Goal: Information Seeking & Learning: Learn about a topic

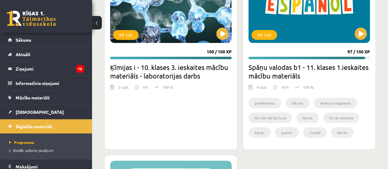
scroll to position [1124, 0]
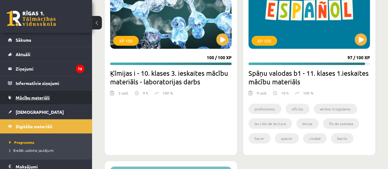
click at [42, 97] on span "Mācību materiāli" at bounding box center [33, 98] width 34 height 6
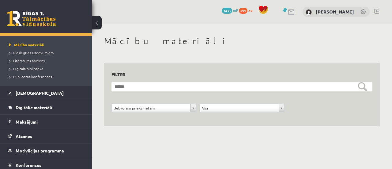
scroll to position [85, 0]
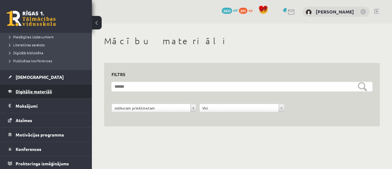
click at [32, 86] on link "Digitālie materiāli" at bounding box center [46, 91] width 76 height 14
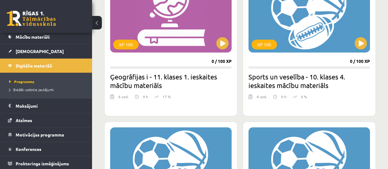
scroll to position [216, 0]
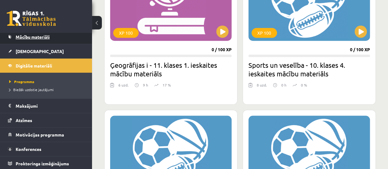
click at [24, 39] on link "Mācību materiāli" at bounding box center [46, 37] width 76 height 14
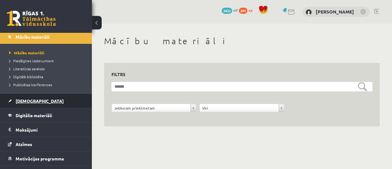
click at [19, 102] on span "[DEMOGRAPHIC_DATA]" at bounding box center [40, 101] width 48 height 6
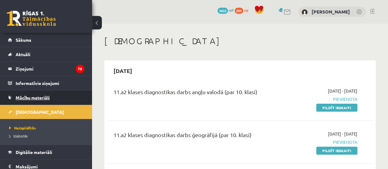
click at [43, 96] on span "Mācību materiāli" at bounding box center [33, 98] width 34 height 6
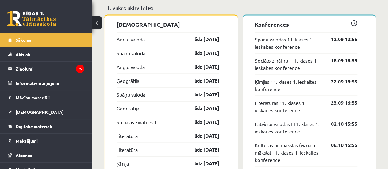
scroll to position [558, 0]
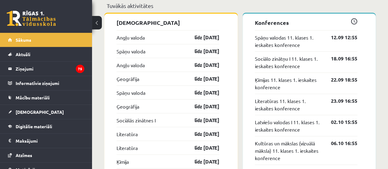
drag, startPoint x: 392, startPoint y: 16, endPoint x: 392, endPoint y: 79, distance: 63.2
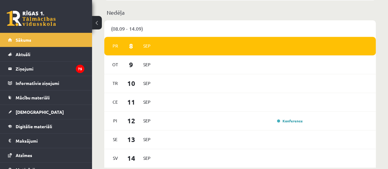
scroll to position [343, 0]
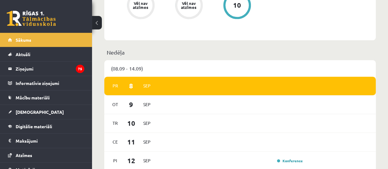
click at [132, 88] on span "8" at bounding box center [131, 86] width 19 height 10
drag, startPoint x: 171, startPoint y: 81, endPoint x: 273, endPoint y: 137, distance: 115.8
click at [273, 137] on div "Pr 8 Sep Ot 9 Sep Tr 10 Sep Ce 11 Sep Pi 12 Sep Konference Se 13 Sep Sv 14 Sep" at bounding box center [239, 142] width 271 height 131
click at [272, 55] on p "Nedēļa" at bounding box center [240, 52] width 266 height 8
drag, startPoint x: 272, startPoint y: 55, endPoint x: 381, endPoint y: 67, distance: 109.5
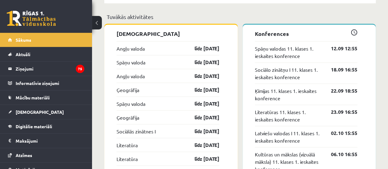
scroll to position [545, 0]
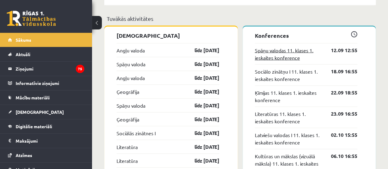
click at [266, 55] on link "Spāņu valodas 11. klases 1. ieskaites konference" at bounding box center [288, 53] width 67 height 15
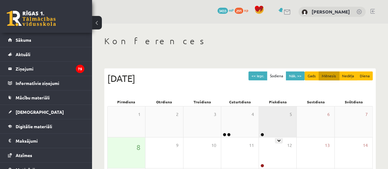
click at [266, 112] on div "5" at bounding box center [277, 121] width 37 height 31
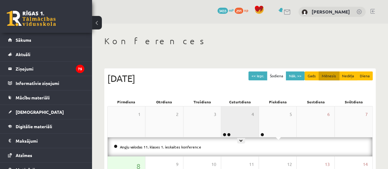
click at [246, 116] on div "4" at bounding box center [239, 121] width 37 height 31
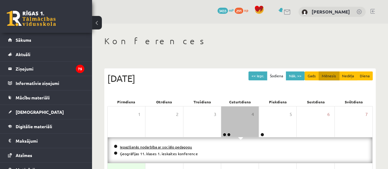
click at [181, 146] on link "Iepazīšanās nodarbība ar sociālo pedagogu" at bounding box center [156, 146] width 72 height 5
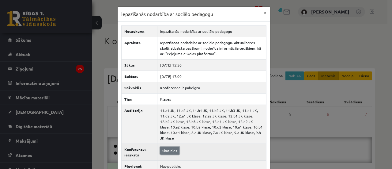
click at [167, 147] on link "Skatīties" at bounding box center [169, 151] width 19 height 8
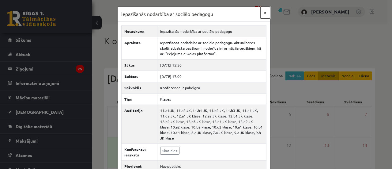
click at [265, 11] on button "×" at bounding box center [266, 13] width 10 height 12
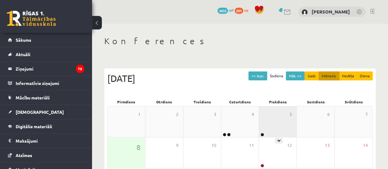
click at [282, 112] on div "5" at bounding box center [277, 121] width 37 height 31
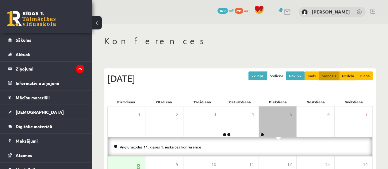
click at [182, 146] on link "Angļu valodas 11. klases 1. ieskaites konference" at bounding box center [160, 146] width 81 height 5
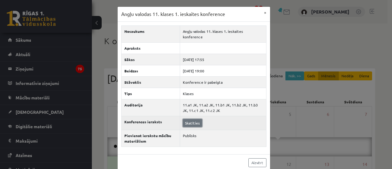
click at [194, 119] on link "Skatīties" at bounding box center [192, 123] width 19 height 8
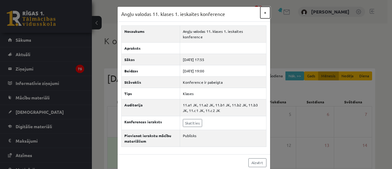
click at [266, 11] on button "×" at bounding box center [266, 13] width 10 height 12
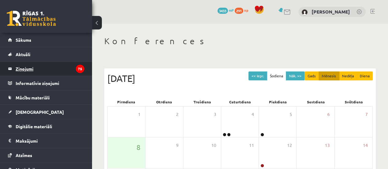
click at [64, 69] on legend "Ziņojumi 75" at bounding box center [50, 69] width 69 height 14
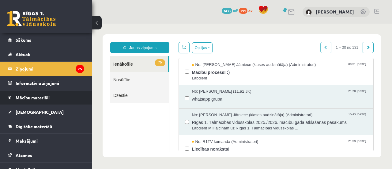
click at [61, 95] on link "Mācību materiāli" at bounding box center [46, 97] width 76 height 14
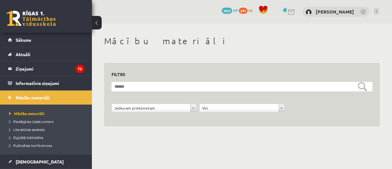
click at [128, 113] on div "**********" at bounding box center [154, 110] width 88 height 12
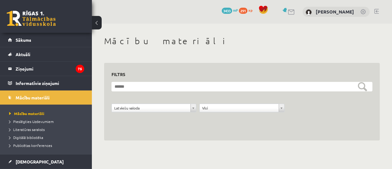
click at [378, 135] on div "**********" at bounding box center [242, 102] width 276 height 78
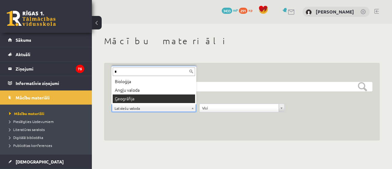
type input "*"
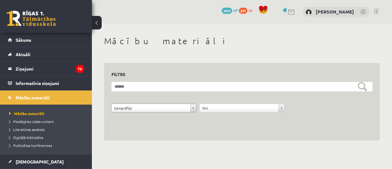
click at [368, 102] on form "**********" at bounding box center [242, 100] width 261 height 37
drag, startPoint x: 368, startPoint y: 102, endPoint x: 392, endPoint y: 111, distance: 25.8
click at [388, 111] on div "**********" at bounding box center [242, 88] width 300 height 129
drag, startPoint x: 392, startPoint y: 111, endPoint x: 386, endPoint y: 178, distance: 67.1
click at [386, 169] on html "0 Dāvanas 3433 mP 291 xp Gvenda Liepiņa Sākums Aktuāli Kā mācīties eSKOLĀ Konta…" at bounding box center [196, 84] width 392 height 169
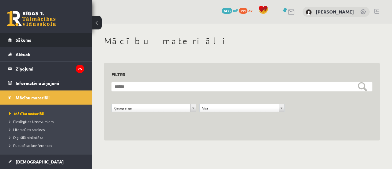
click at [34, 39] on link "Sākums" at bounding box center [46, 40] width 76 height 14
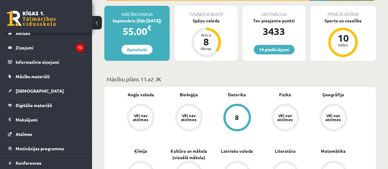
scroll to position [35, 0]
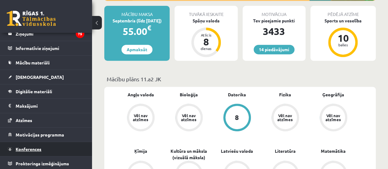
click at [41, 144] on link "Konferences" at bounding box center [46, 149] width 76 height 14
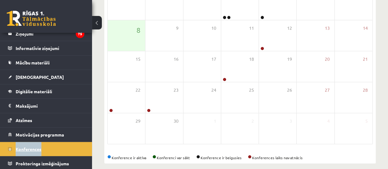
drag, startPoint x: 86, startPoint y: 136, endPoint x: 76, endPoint y: 150, distance: 17.4
click at [76, 150] on ul "Sākums Aktuāli Kā mācīties eSKOLĀ Kontakti Normatīvie akti Online konsultācijas…" at bounding box center [46, 84] width 92 height 173
click at [101, 133] on div "Konferences << Iepr. Šodiena Nāk. >> Gads Mēnesis Nedēļa Diena [DATE] Pr Ot Tr …" at bounding box center [240, 40] width 296 height 269
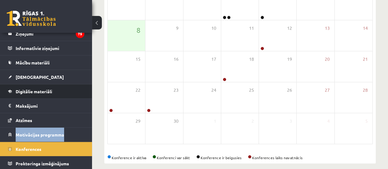
drag, startPoint x: 87, startPoint y: 140, endPoint x: 86, endPoint y: 94, distance: 45.4
click at [86, 94] on ul "Sākums Aktuāli Kā mācīties eSKOLĀ Kontakti Normatīvie akti Online konsultācijas…" at bounding box center [46, 84] width 92 height 173
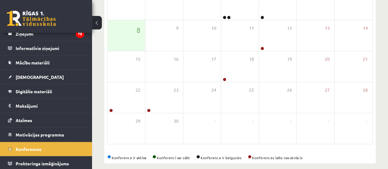
click at [98, 118] on div "Konferences << Iepr. Šodiena Nāk. >> Gads Mēnesis Nedēļa Diena [DATE] Pr Ot Tr …" at bounding box center [240, 40] width 296 height 269
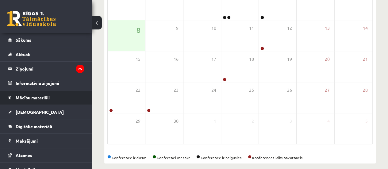
click at [51, 98] on link "Mācību materiāli" at bounding box center [46, 97] width 76 height 14
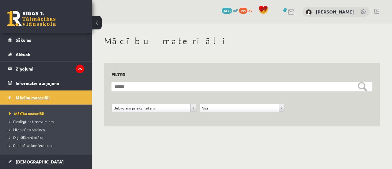
click at [51, 98] on link "Mācību materiāli" at bounding box center [46, 97] width 76 height 14
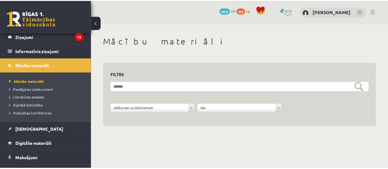
scroll to position [36, 0]
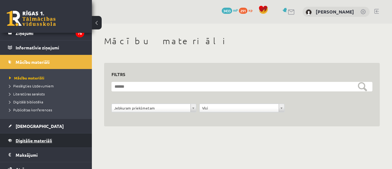
click at [45, 140] on span "Digitālie materiāli" at bounding box center [34, 141] width 36 height 6
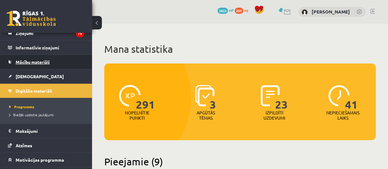
click at [70, 59] on link "Mācību materiāli" at bounding box center [46, 62] width 76 height 14
